Goal: Register for event/course: Sign up to attend an event or enroll in a course

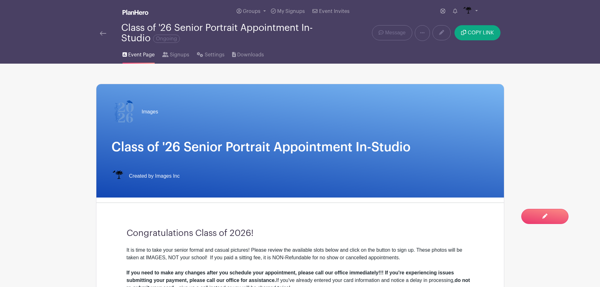
click at [107, 37] on div "Class of '26 Senior Portrait Appointment In-Studio Ongoing" at bounding box center [215, 33] width 231 height 21
click at [103, 33] on img at bounding box center [103, 33] width 6 height 4
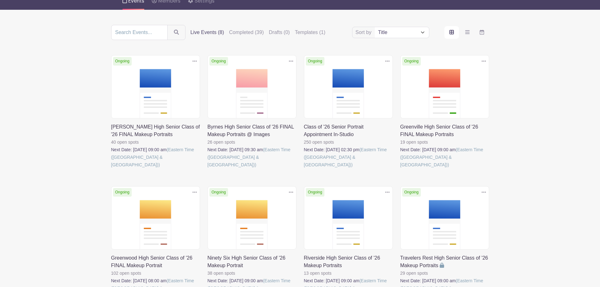
scroll to position [63, 0]
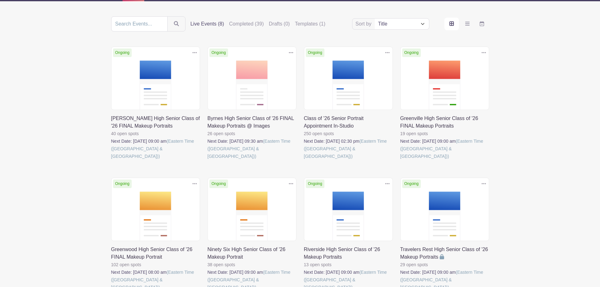
click at [304, 160] on link at bounding box center [304, 160] width 0 height 0
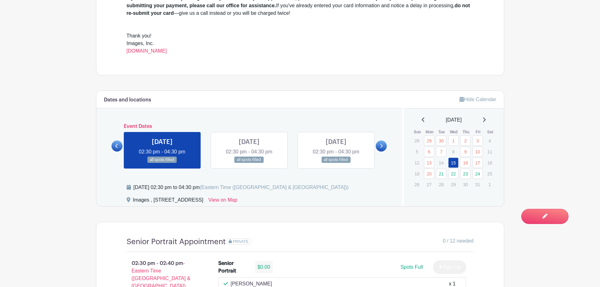
scroll to position [284, 0]
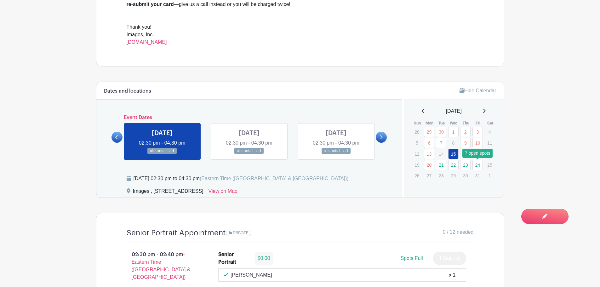
click at [479, 164] on link "24" at bounding box center [478, 165] width 10 height 10
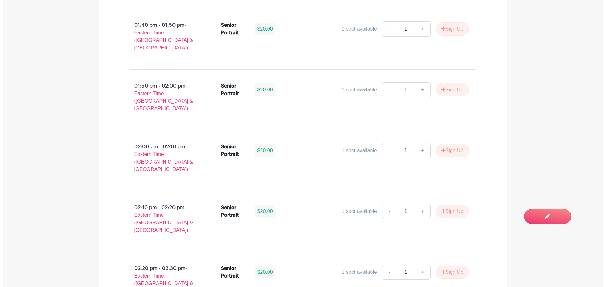
scroll to position [788, 0]
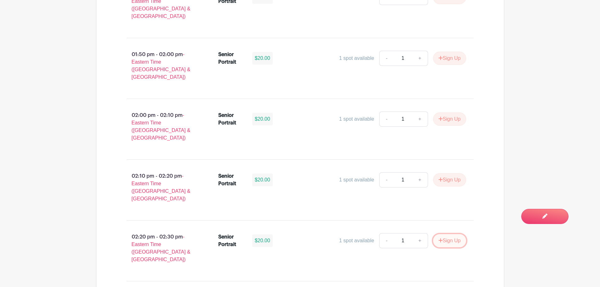
click at [446, 234] on button "Sign Up" at bounding box center [449, 240] width 33 height 13
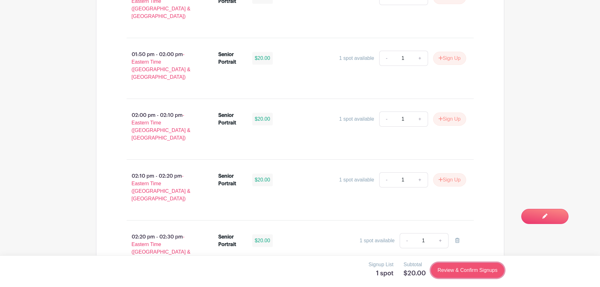
click at [464, 274] on link "Review & Confirm Signups" at bounding box center [467, 270] width 73 height 15
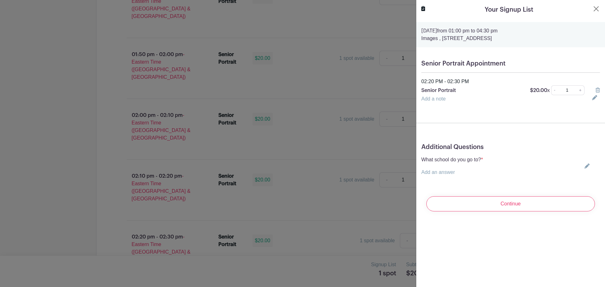
click at [583, 161] on div "What school do you go to? * Add an answer Choose your answer [GEOGRAPHIC_DATA] …" at bounding box center [510, 166] width 179 height 20
click at [583, 162] on div "What school do you go to? * Add an answer Choose your answer [GEOGRAPHIC_DATA] …" at bounding box center [510, 166] width 179 height 20
click at [584, 165] on icon at bounding box center [586, 166] width 5 height 5
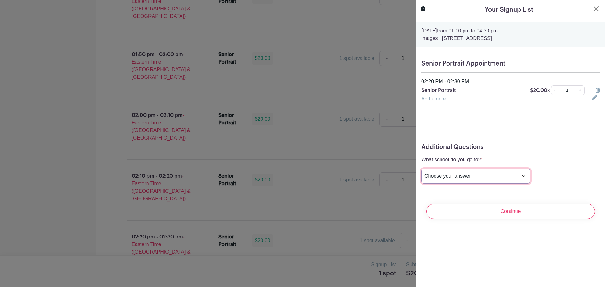
click at [445, 180] on select "Choose your answer [GEOGRAPHIC_DATA] High [PERSON_NAME] High [PERSON_NAME] High…" at bounding box center [475, 176] width 109 height 15
select select "3942"
click at [421, 169] on select "Choose your answer [GEOGRAPHIC_DATA] High [PERSON_NAME] High [PERSON_NAME] High…" at bounding box center [475, 176] width 109 height 15
click at [508, 203] on div "Continue" at bounding box center [510, 211] width 179 height 25
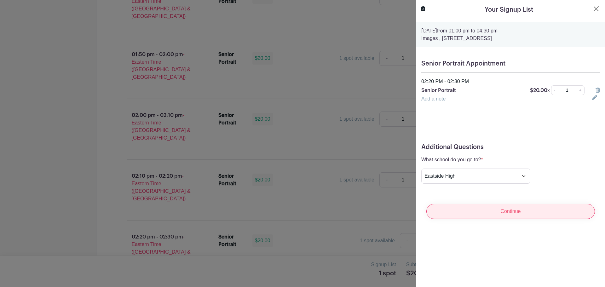
click at [507, 209] on input "Continue" at bounding box center [510, 211] width 169 height 15
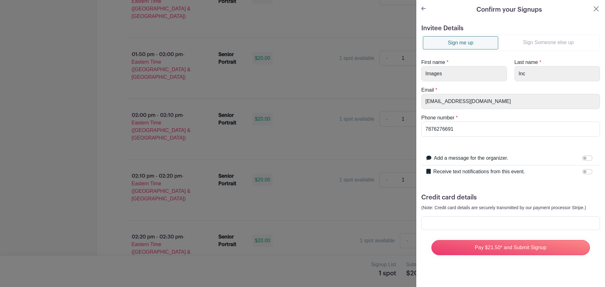
click at [544, 43] on link "Sign Someone else up" at bounding box center [548, 42] width 100 height 13
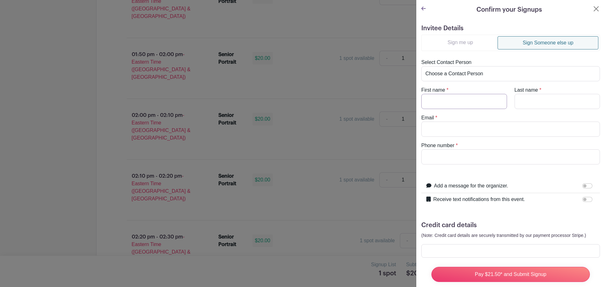
click at [450, 98] on input "First name" at bounding box center [464, 101] width 86 height 15
type input "[PERSON_NAME]"
type input "Sierra"
type input "[EMAIL_ADDRESS][DOMAIN_NAME]"
drag, startPoint x: 467, startPoint y: 159, endPoint x: 402, endPoint y: 161, distance: 65.3
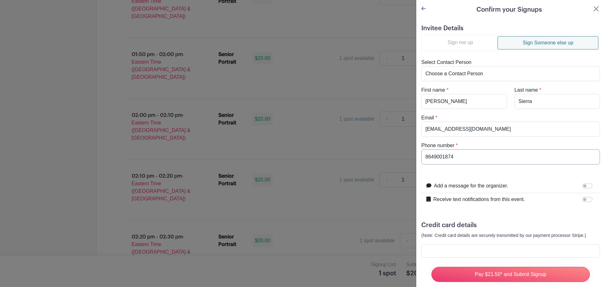
type input "8649001874"
click at [582, 199] on input "Receive text notifications from this event." at bounding box center [587, 199] width 10 height 5
checkbox input "true"
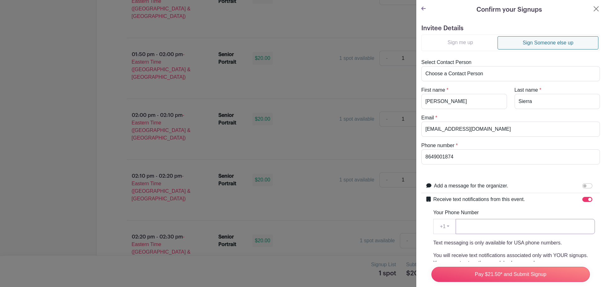
paste input "8649001874"
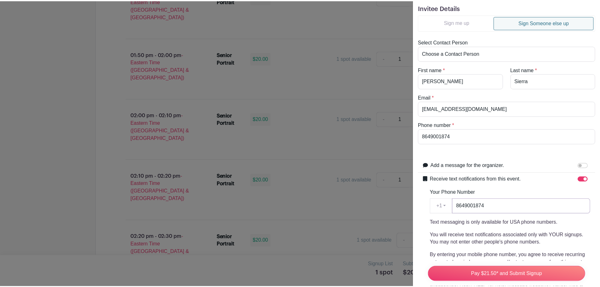
scroll to position [0, 0]
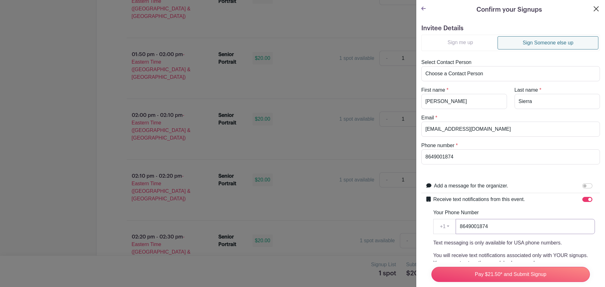
type input "8649001874"
click at [592, 8] on button "Close" at bounding box center [596, 9] width 8 height 8
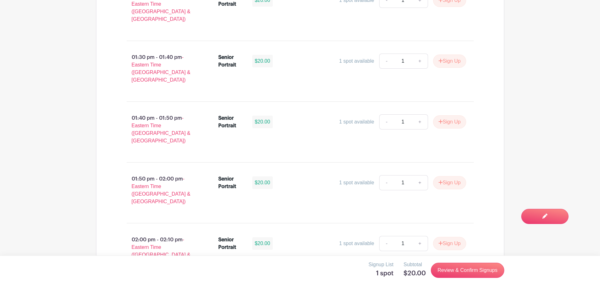
scroll to position [756, 0]
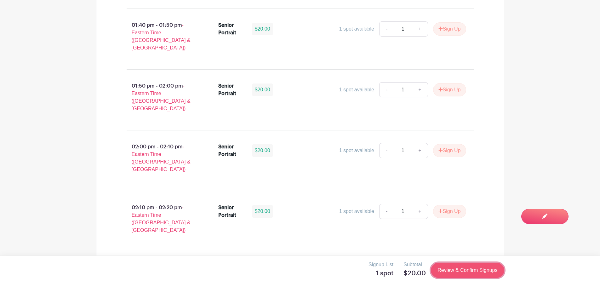
click at [463, 265] on link "Review & Confirm Signups" at bounding box center [467, 270] width 73 height 15
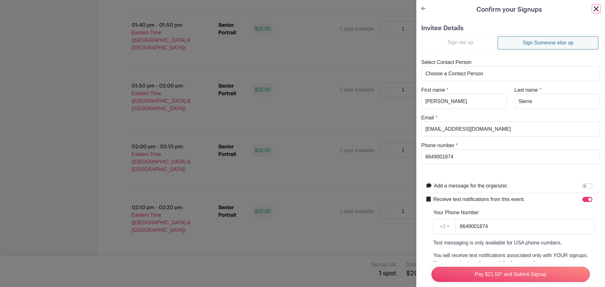
click at [592, 8] on button "Close" at bounding box center [596, 9] width 8 height 8
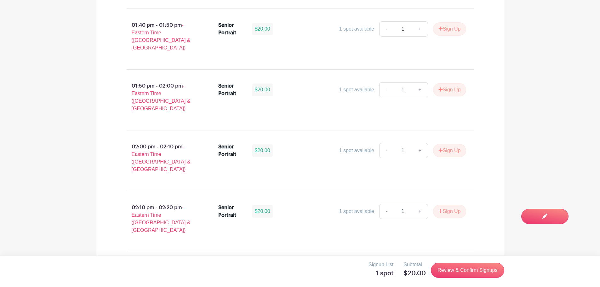
click at [550, 196] on main "Groups All Groups Images Add New Group My Signups Event Invites My account Down…" at bounding box center [300, 233] width 600 height 1979
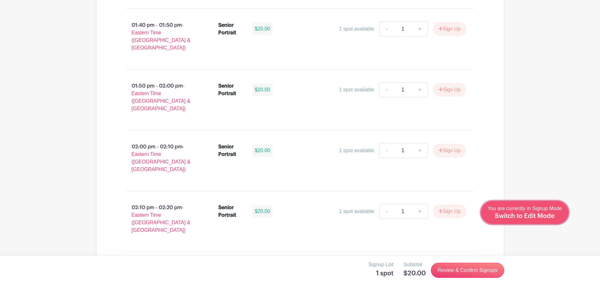
click at [546, 213] on div "You are currently in Signup Mode Switch to Edit Mode" at bounding box center [525, 212] width 74 height 15
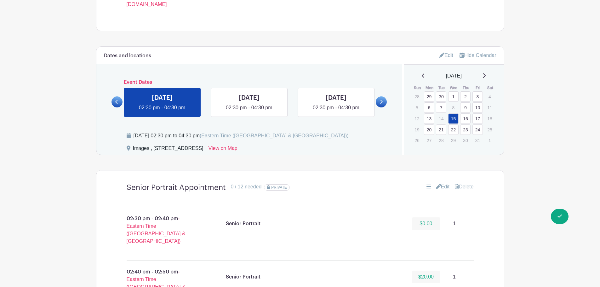
scroll to position [378, 0]
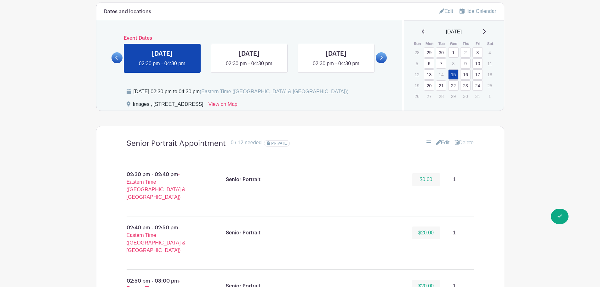
click at [479, 86] on link "24" at bounding box center [478, 85] width 10 height 10
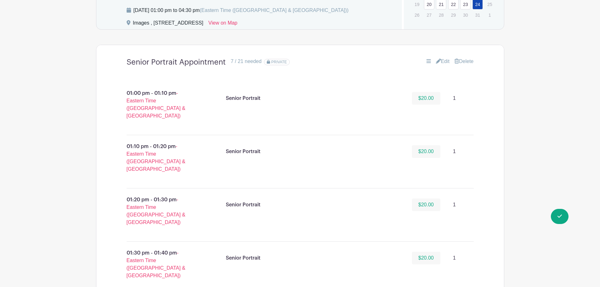
scroll to position [441, 0]
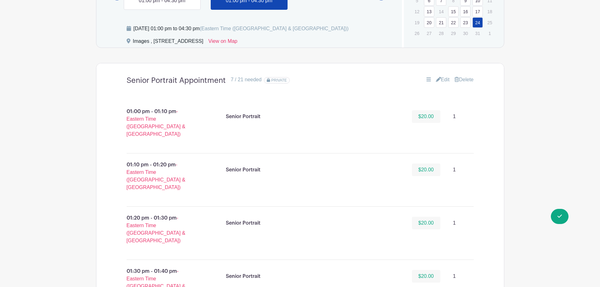
click at [444, 80] on link "Edit" at bounding box center [443, 80] width 14 height 8
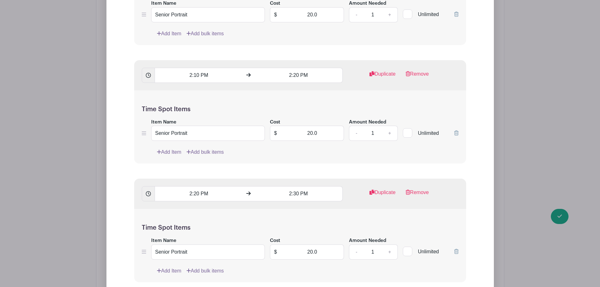
scroll to position [1418, 0]
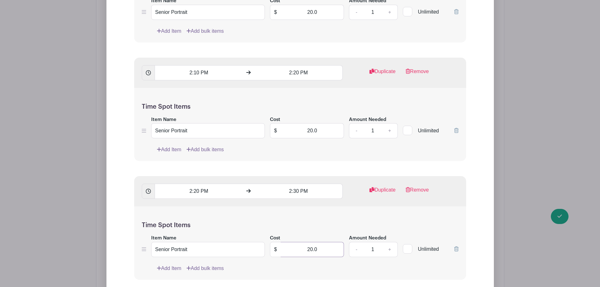
drag, startPoint x: 289, startPoint y: 247, endPoint x: 383, endPoint y: 248, distance: 94.2
click at [383, 248] on div "Item Name Senior Portrait Cost $ 20.0 Amount Needed - 1 + Unlimited" at bounding box center [300, 245] width 317 height 23
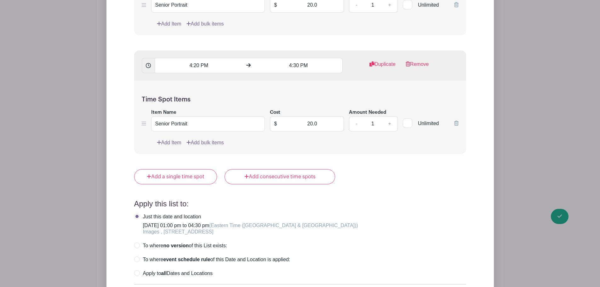
scroll to position [3056, 0]
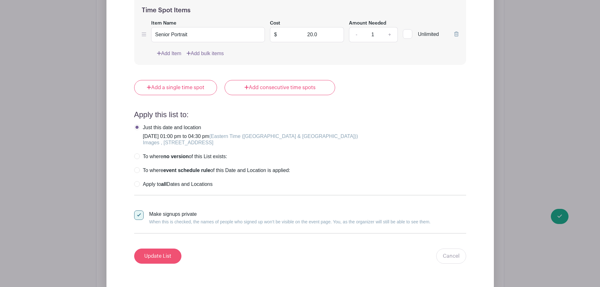
type input "0"
click at [152, 258] on input "Update List" at bounding box center [157, 256] width 47 height 15
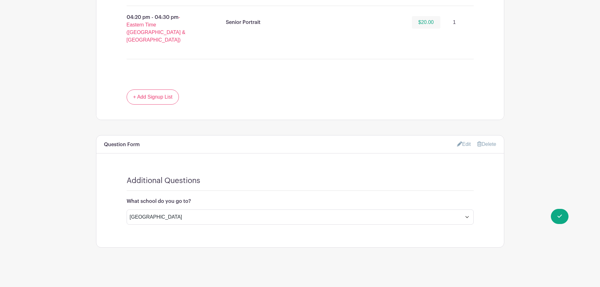
scroll to position [1442, 0]
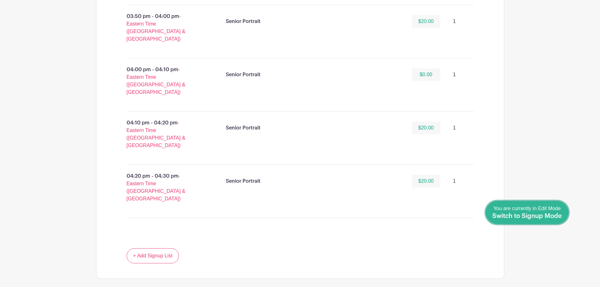
click at [559, 215] on span "Switch to Signup Mode" at bounding box center [527, 216] width 70 height 6
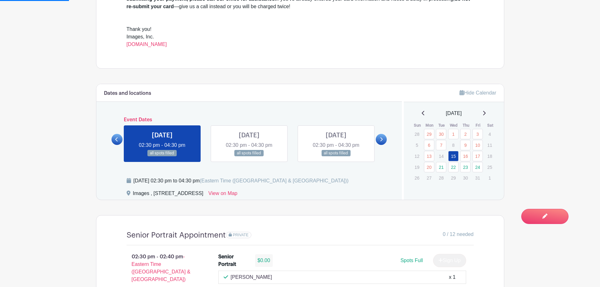
scroll to position [347, 0]
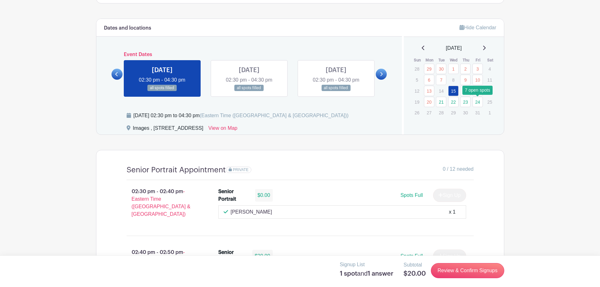
click at [477, 102] on link "24" at bounding box center [478, 102] width 10 height 10
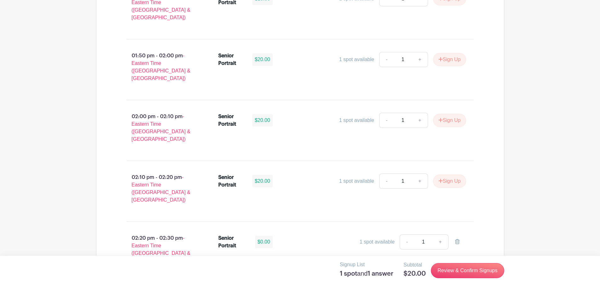
scroll to position [819, 0]
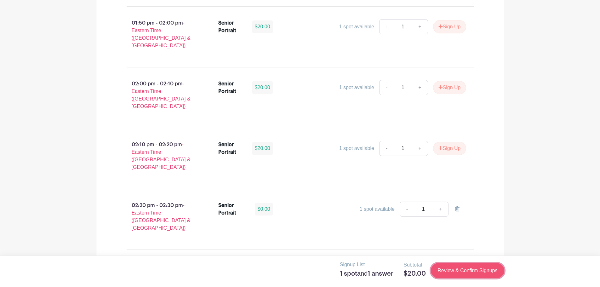
click at [463, 274] on link "Review & Confirm Signups" at bounding box center [467, 270] width 73 height 15
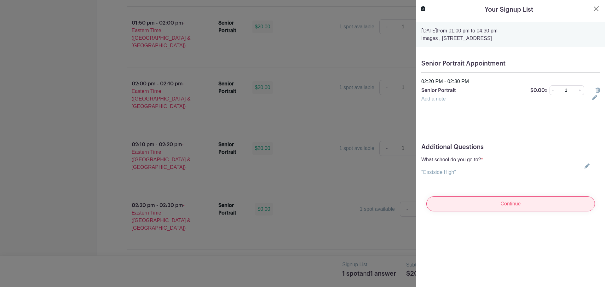
click at [516, 206] on input "Continue" at bounding box center [510, 203] width 169 height 15
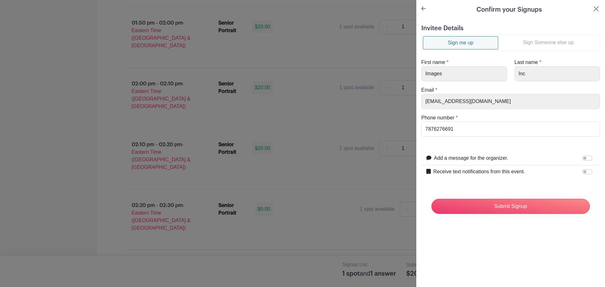
click at [554, 42] on link "Sign Someone else up" at bounding box center [548, 42] width 100 height 13
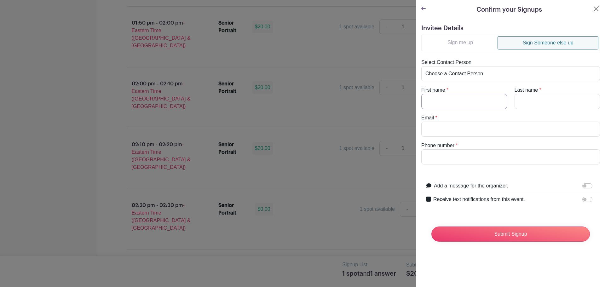
click at [448, 107] on input "First name" at bounding box center [464, 101] width 86 height 15
type input "[PERSON_NAME]"
type input "Sierra"
type input "[EMAIL_ADDRESS][DOMAIN_NAME]"
drag, startPoint x: 464, startPoint y: 153, endPoint x: 397, endPoint y: 159, distance: 67.1
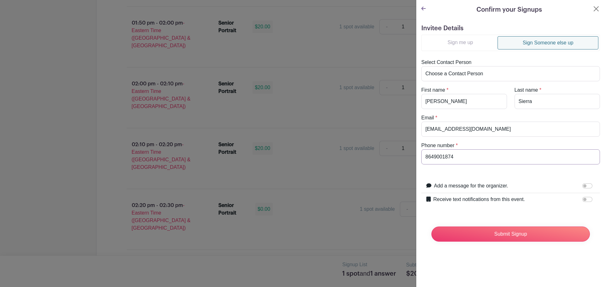
type input "8649001874"
click at [582, 199] on input "Receive text notifications from this event." at bounding box center [587, 199] width 10 height 5
checkbox input "true"
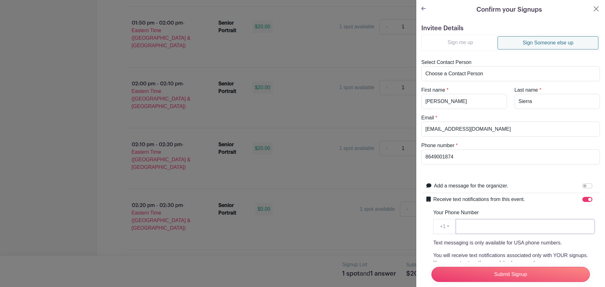
paste input "8649001874"
type input "8649001874"
click at [582, 186] on input "Add a message for the organizer." at bounding box center [587, 185] width 10 height 5
checkbox input "true"
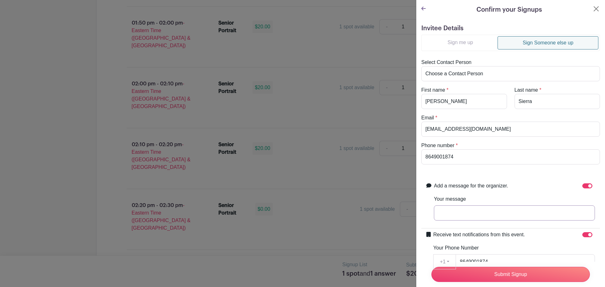
click at [498, 212] on input "Your message" at bounding box center [514, 212] width 161 height 15
type input "came in and paid caash"
click at [495, 272] on input "Submit Signup" at bounding box center [510, 274] width 158 height 15
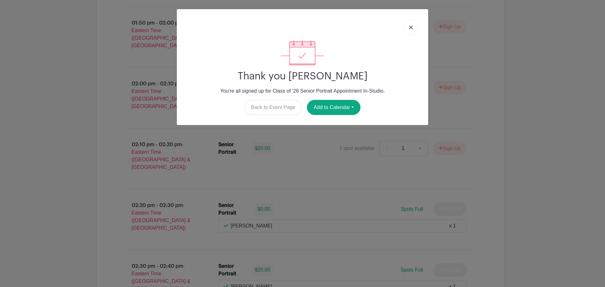
click at [416, 28] on link at bounding box center [411, 27] width 14 height 16
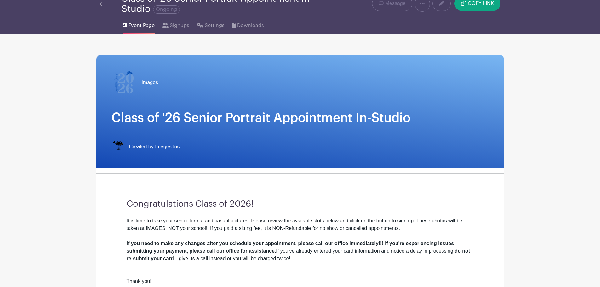
scroll to position [0, 0]
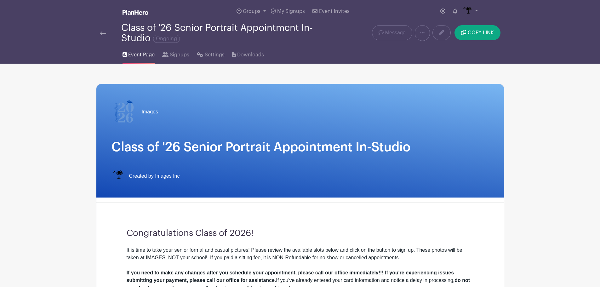
click at [101, 37] on div "Class of '26 Senior Portrait Appointment In-Studio Ongoing" at bounding box center [215, 33] width 231 height 21
click at [103, 34] on img at bounding box center [103, 33] width 6 height 4
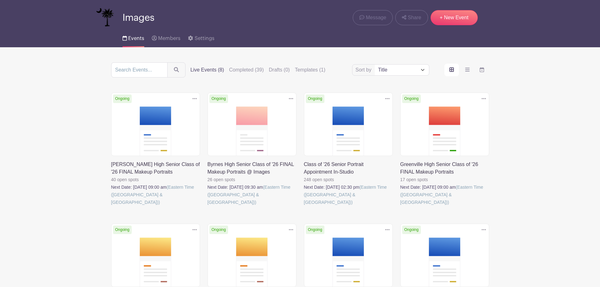
scroll to position [14, 0]
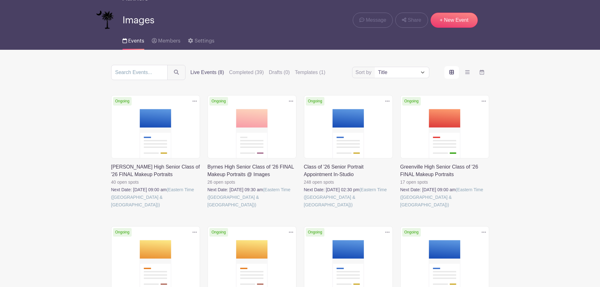
click at [304, 209] on link at bounding box center [304, 209] width 0 height 0
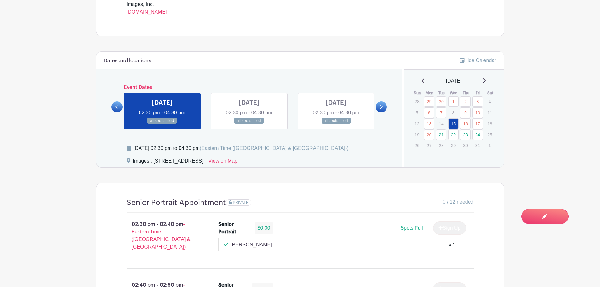
scroll to position [315, 0]
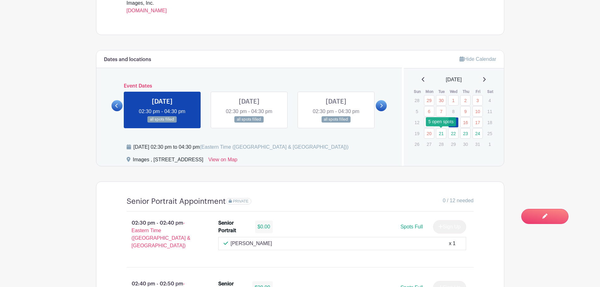
click at [443, 136] on link "21" at bounding box center [441, 133] width 10 height 10
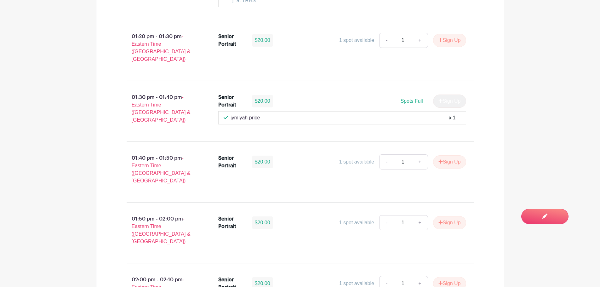
scroll to position [630, 0]
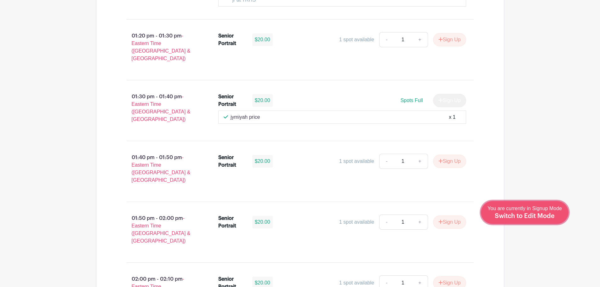
click at [544, 219] on div "You are currently in Signup Mode Switch to Edit Mode" at bounding box center [525, 212] width 74 height 15
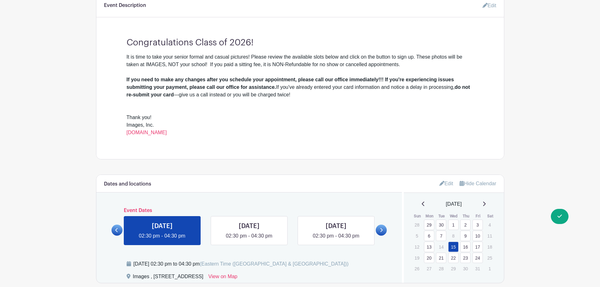
scroll to position [284, 0]
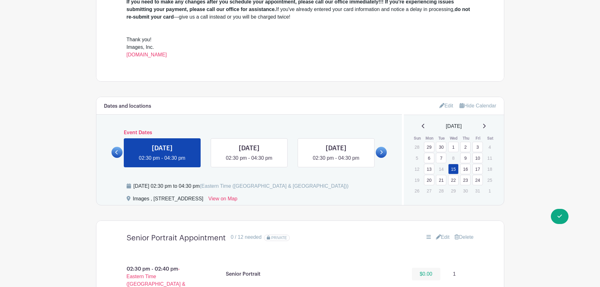
click at [442, 180] on link "21" at bounding box center [441, 180] width 10 height 10
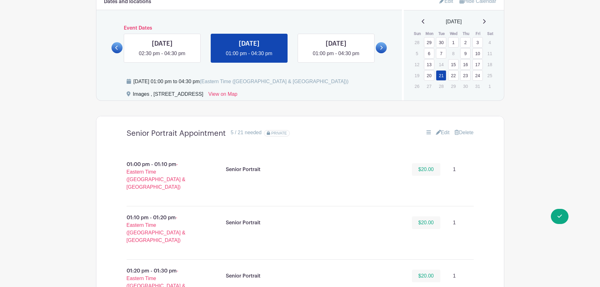
scroll to position [410, 0]
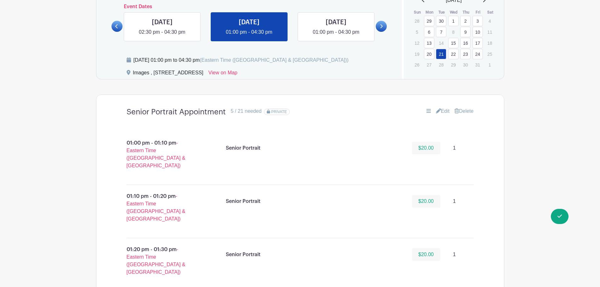
click at [443, 110] on link "Edit" at bounding box center [443, 111] width 14 height 8
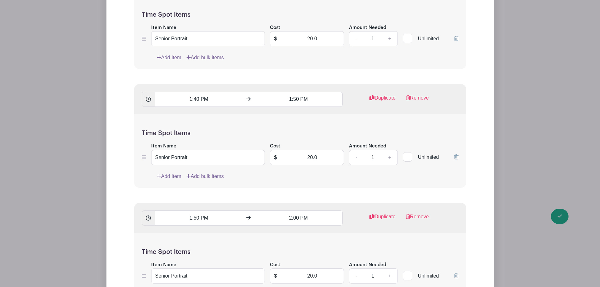
scroll to position [1040, 0]
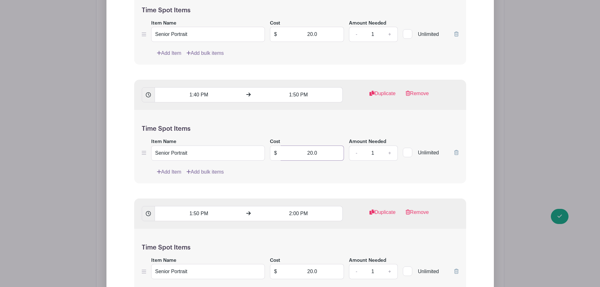
drag, startPoint x: 304, startPoint y: 151, endPoint x: 334, endPoint y: 151, distance: 29.9
click at [334, 151] on input "20.0" at bounding box center [312, 153] width 63 height 15
type input "0"
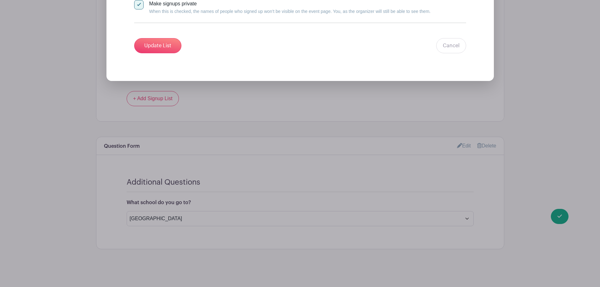
scroll to position [3268, 0]
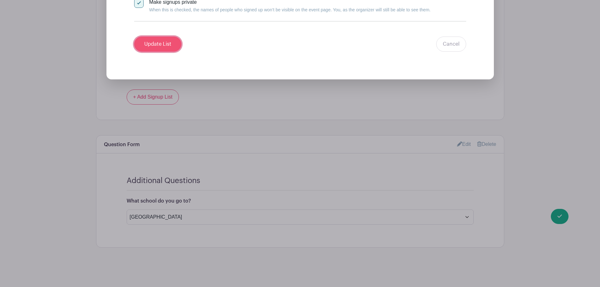
click at [145, 47] on input "Update List" at bounding box center [157, 44] width 47 height 15
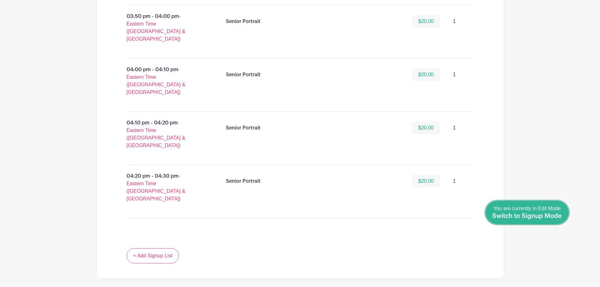
click at [558, 216] on span "Switch to Signup Mode" at bounding box center [527, 216] width 70 height 6
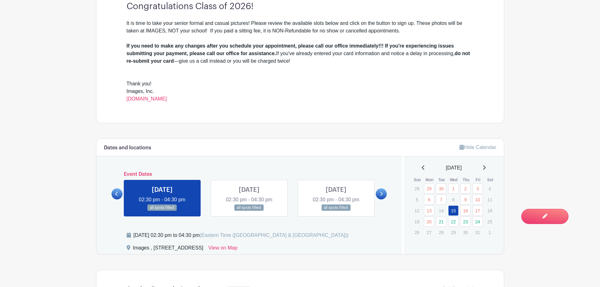
scroll to position [315, 0]
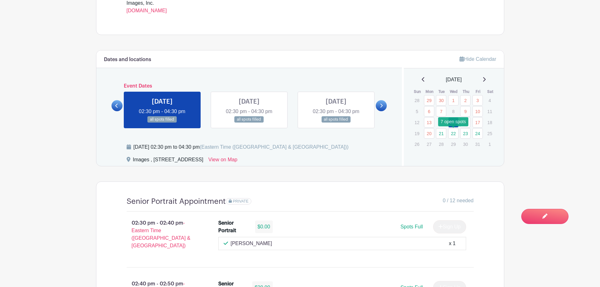
click at [452, 133] on link "22" at bounding box center [453, 133] width 10 height 10
click at [440, 135] on link "21" at bounding box center [441, 133] width 10 height 10
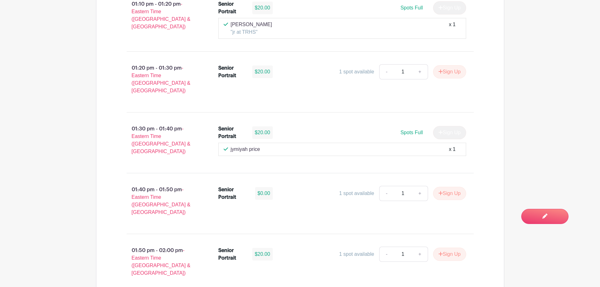
scroll to position [599, 0]
click at [456, 186] on button "Sign Up" at bounding box center [449, 192] width 33 height 13
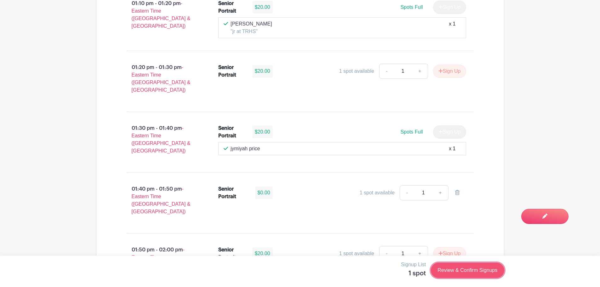
click at [446, 270] on link "Review & Confirm Signups" at bounding box center [467, 270] width 73 height 15
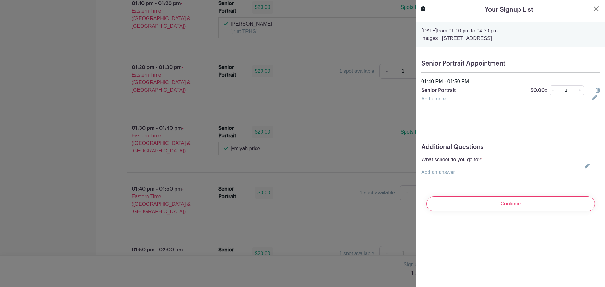
click at [584, 167] on icon at bounding box center [586, 166] width 5 height 5
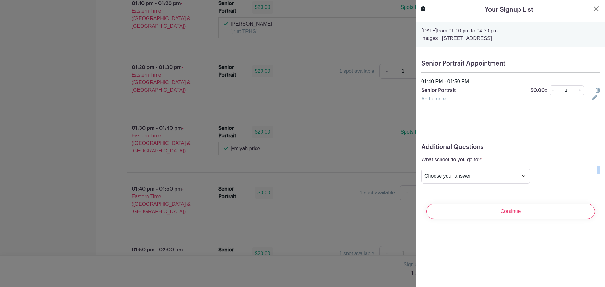
click at [582, 167] on div "What school do you go to? * Add an answer Choose your answer [GEOGRAPHIC_DATA] …" at bounding box center [510, 170] width 179 height 28
click at [494, 177] on select "Choose your answer [GEOGRAPHIC_DATA] High [PERSON_NAME] High [PERSON_NAME] High…" at bounding box center [475, 176] width 109 height 15
select select "3953"
click at [421, 169] on select "Choose your answer [GEOGRAPHIC_DATA] High [PERSON_NAME] High [PERSON_NAME] High…" at bounding box center [475, 176] width 109 height 15
click at [525, 211] on input "Continue" at bounding box center [510, 211] width 169 height 15
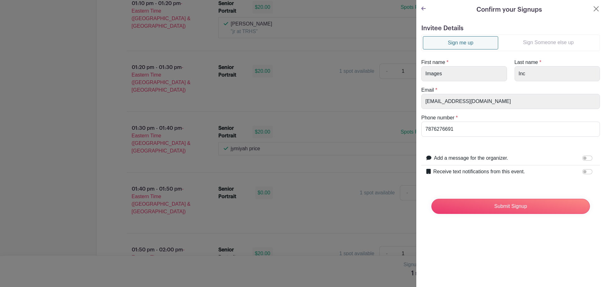
click at [534, 44] on link "Sign Someone else up" at bounding box center [548, 42] width 100 height 13
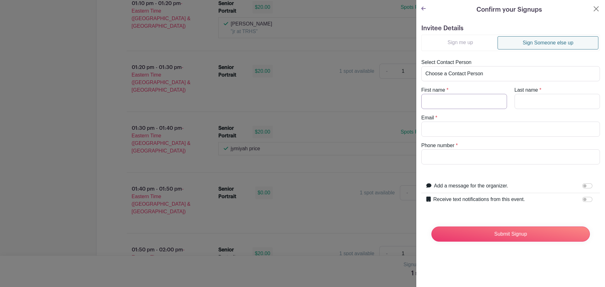
click at [477, 104] on input "First name" at bounding box center [464, 101] width 86 height 15
type input "[PERSON_NAME]"
click at [485, 130] on input "Email" at bounding box center [510, 129] width 179 height 15
paste input "[EMAIL_ADDRESS][DOMAIN_NAME]"
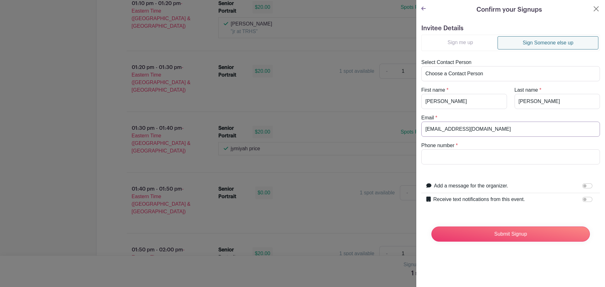
type input "[EMAIL_ADDRESS][DOMAIN_NAME]"
click at [481, 155] on input "Phone number" at bounding box center [510, 156] width 179 height 15
click at [476, 154] on input "Phone number" at bounding box center [510, 156] width 179 height 15
paste input "8648009188"
type input "8648009188"
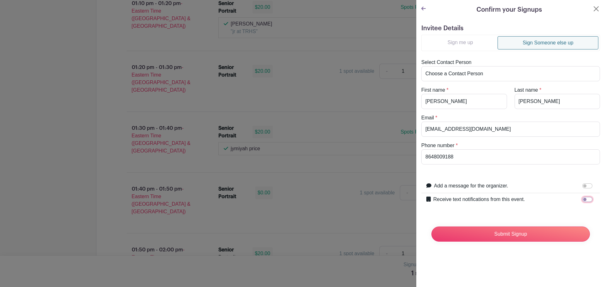
click at [582, 198] on input "Receive text notifications from this event." at bounding box center [587, 199] width 10 height 5
checkbox input "true"
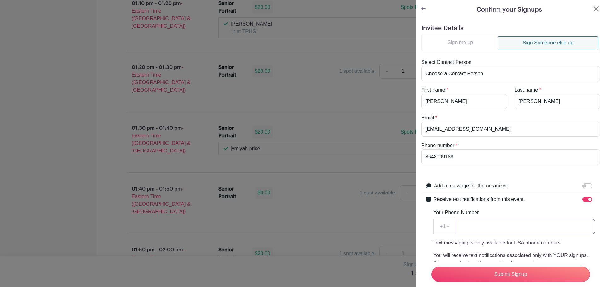
click at [487, 225] on input "Your Phone Number" at bounding box center [525, 226] width 139 height 15
paste input "8648009188"
type input "8648009188"
click at [502, 272] on input "Submit Signup" at bounding box center [510, 274] width 158 height 15
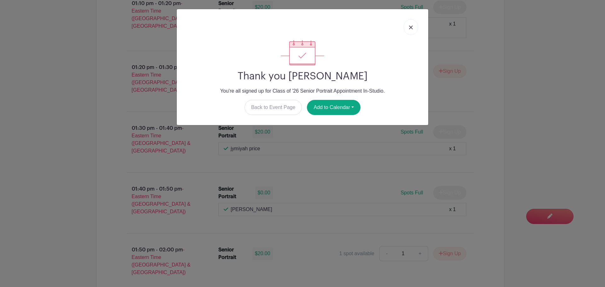
click at [409, 29] on link at bounding box center [411, 27] width 14 height 16
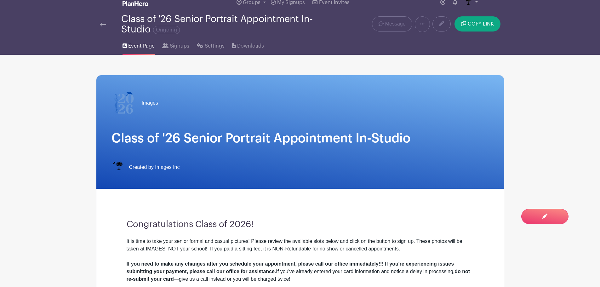
scroll to position [0, 0]
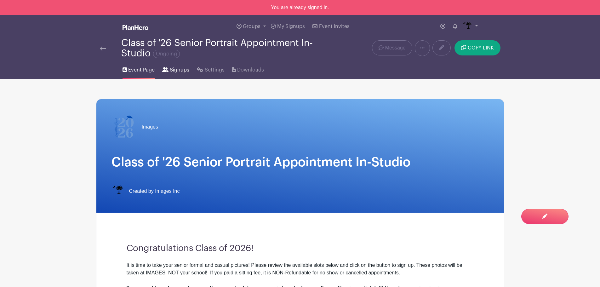
click at [174, 71] on span "Signups" at bounding box center [180, 70] width 20 height 8
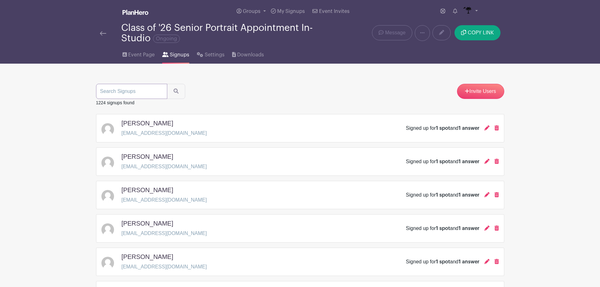
click at [147, 92] on input "search" at bounding box center [131, 91] width 71 height 15
type input "xu"
click at [177, 94] on button "submit" at bounding box center [176, 91] width 18 height 15
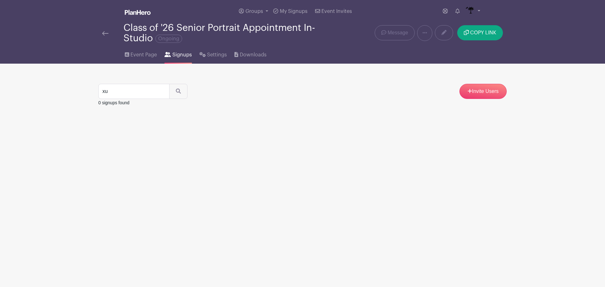
click at [100, 31] on div "Class of '26 Senior Portrait Appointment In-Studio Ongoing" at bounding box center [217, 33] width 238 height 21
click at [103, 33] on img at bounding box center [105, 33] width 6 height 4
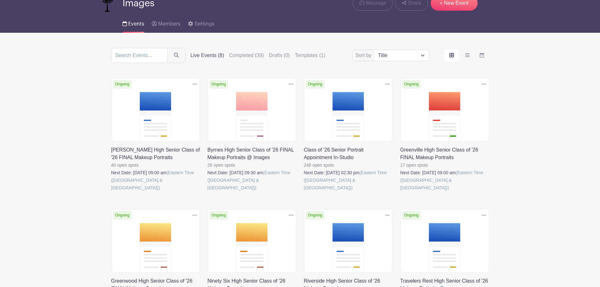
scroll to position [109, 0]
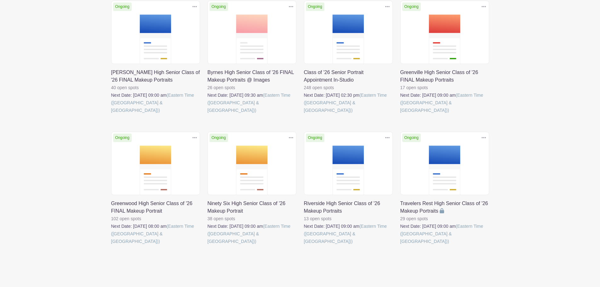
click at [304, 245] on link at bounding box center [304, 245] width 0 height 0
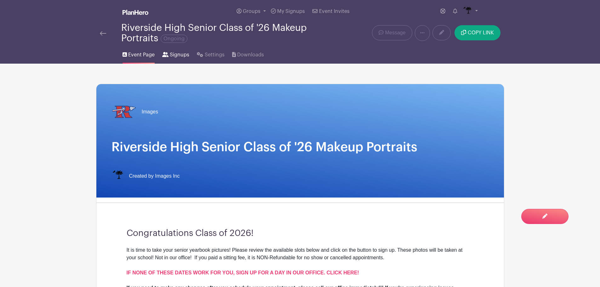
click at [177, 59] on link "Signups" at bounding box center [175, 53] width 27 height 20
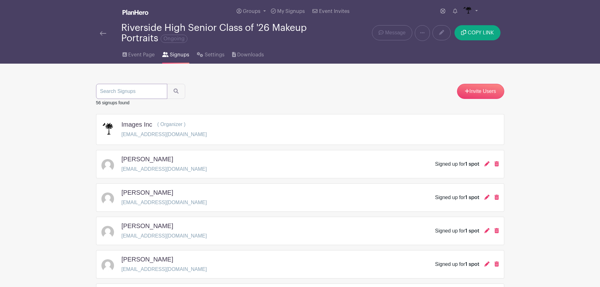
click at [146, 91] on input "search" at bounding box center [131, 91] width 71 height 15
type input "xu"
click at [179, 95] on button "submit" at bounding box center [176, 91] width 18 height 15
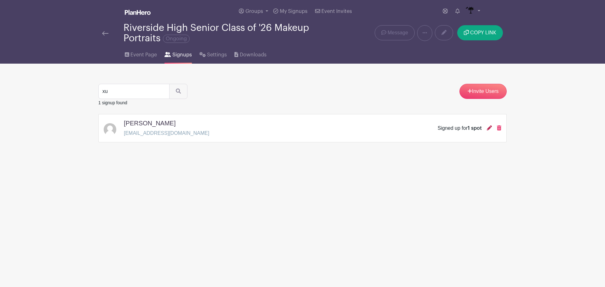
click at [490, 128] on icon at bounding box center [489, 127] width 5 height 5
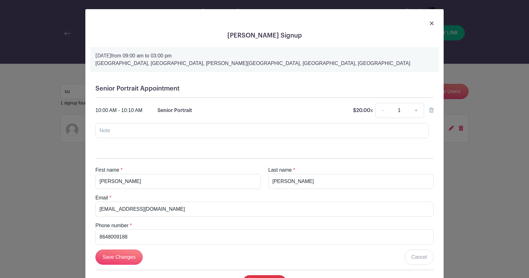
scroll to position [32, 0]
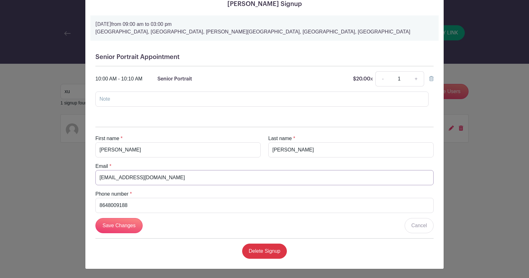
drag, startPoint x: 153, startPoint y: 180, endPoint x: 90, endPoint y: 178, distance: 63.0
click at [92, 178] on div "Email * axu7683@gmail.com" at bounding box center [265, 173] width 346 height 23
click at [111, 58] on h5 "Senior Portrait Appointment" at bounding box center [264, 57] width 338 height 8
drag, startPoint x: 146, startPoint y: 206, endPoint x: 81, endPoint y: 208, distance: 64.9
click at [81, 208] on div "Anna Xu's Signup Friday, October 17, 2025 from 09:00 am to 03:00 pm Riverside H…" at bounding box center [264, 139] width 529 height 278
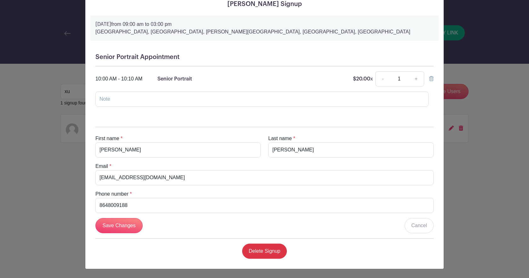
click at [429, 78] on icon at bounding box center [431, 78] width 4 height 5
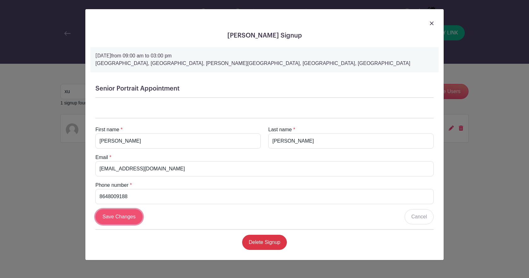
click at [126, 218] on input "Save Changes" at bounding box center [118, 216] width 47 height 15
